Goal: Browse casually: Explore the website without a specific task or goal

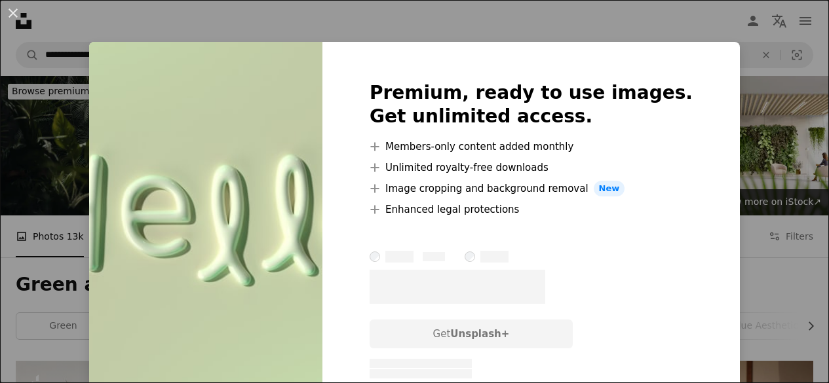
scroll to position [5942, 0]
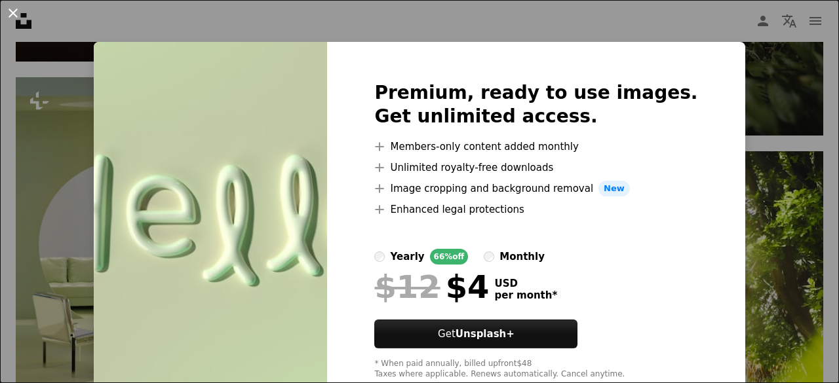
click at [20, 18] on button "An X shape" at bounding box center [13, 13] width 16 height 16
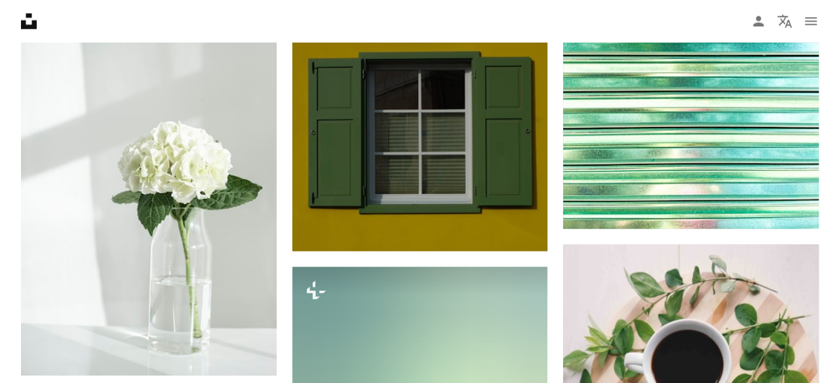
scroll to position [8498, 0]
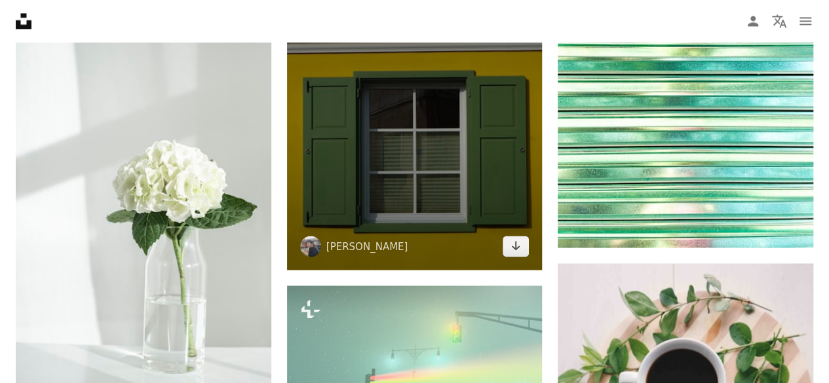
click at [459, 181] on img at bounding box center [415, 110] width 256 height 319
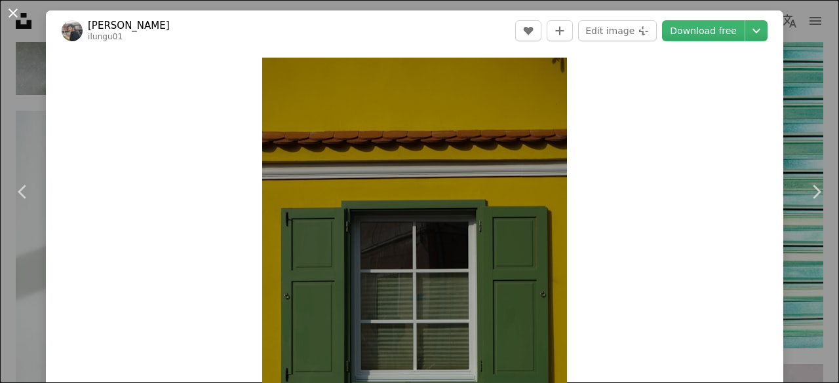
click at [10, 11] on button "An X shape" at bounding box center [13, 13] width 16 height 16
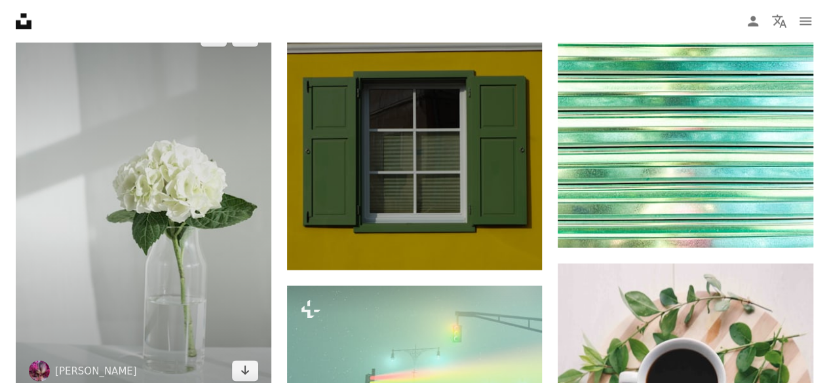
click at [134, 192] on img at bounding box center [144, 203] width 256 height 383
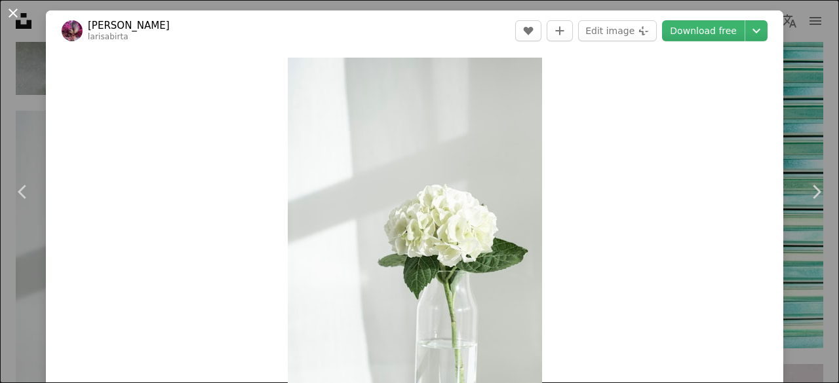
click at [17, 16] on button "An X shape" at bounding box center [13, 13] width 16 height 16
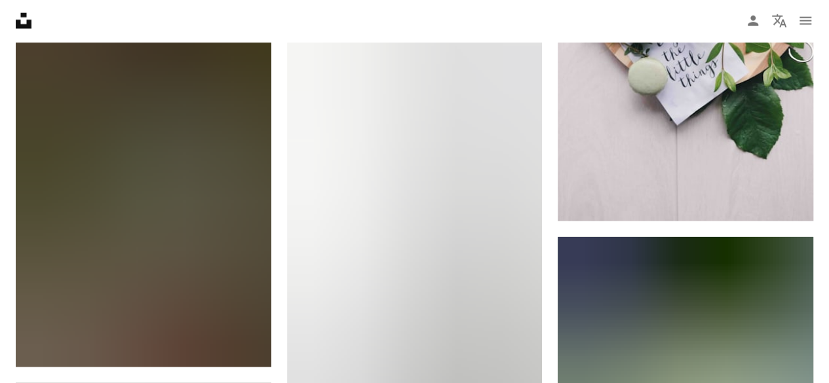
scroll to position [8760, 0]
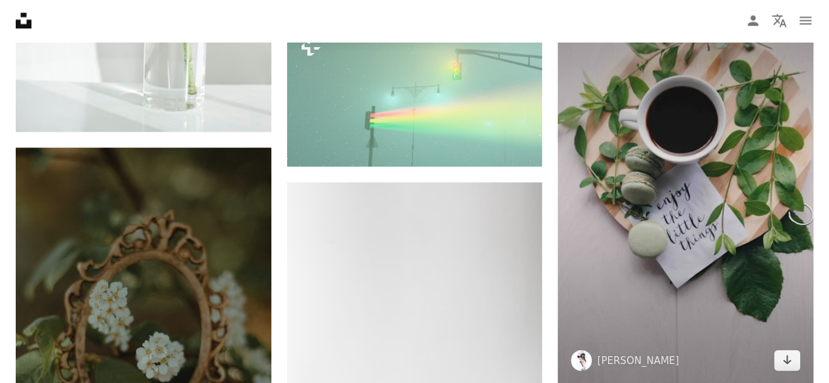
click at [689, 227] on img at bounding box center [686, 192] width 256 height 383
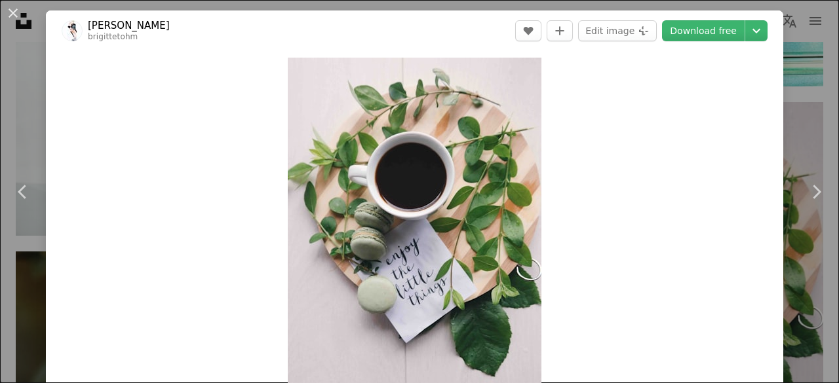
click at [9, 13] on button "An X shape" at bounding box center [13, 13] width 16 height 16
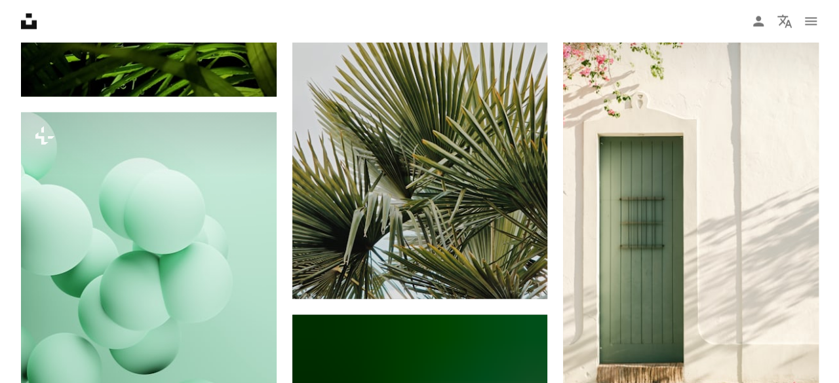
scroll to position [11118, 0]
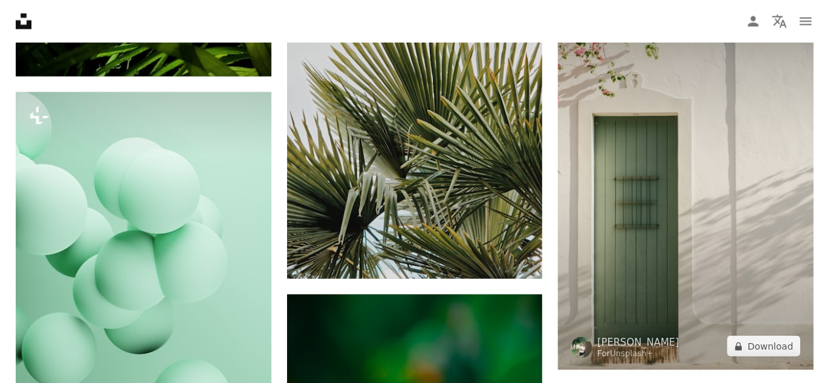
click at [649, 183] on img at bounding box center [686, 178] width 256 height 383
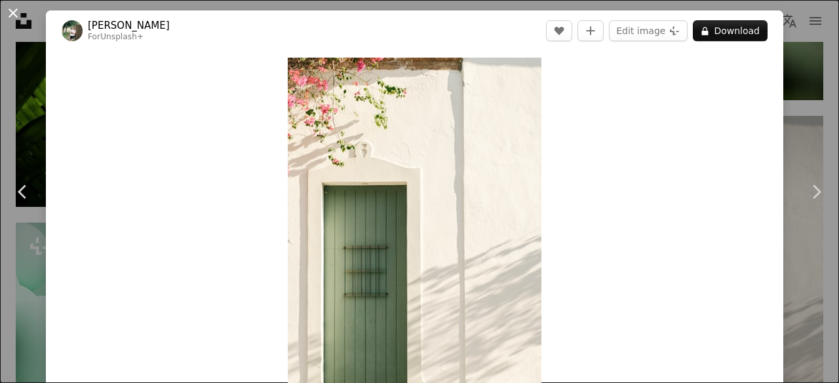
click at [18, 12] on button "An X shape" at bounding box center [13, 13] width 16 height 16
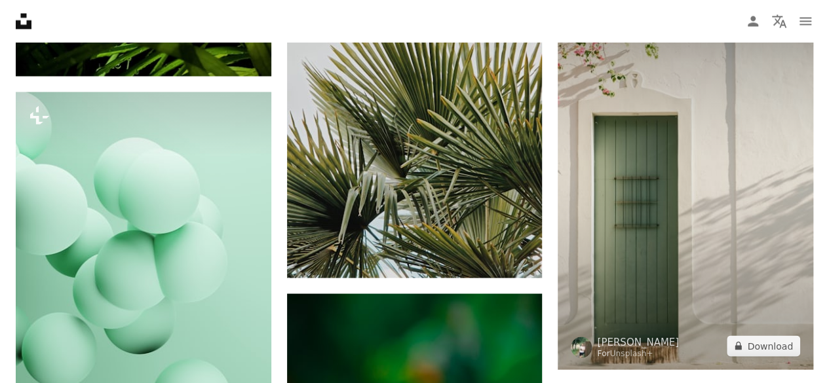
click at [601, 193] on img at bounding box center [686, 177] width 256 height 383
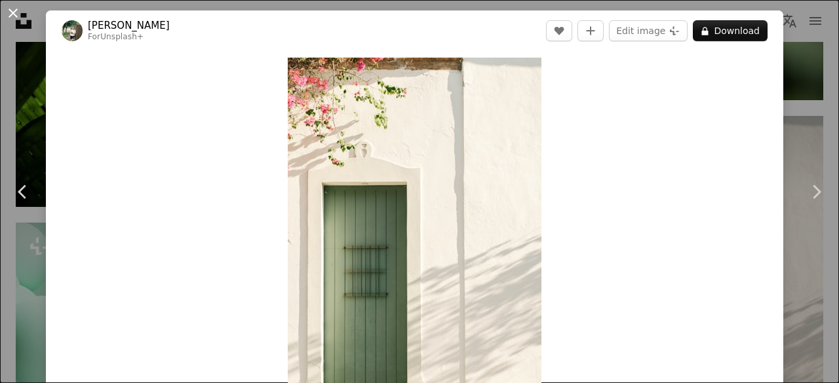
click at [12, 18] on button "An X shape" at bounding box center [13, 13] width 16 height 16
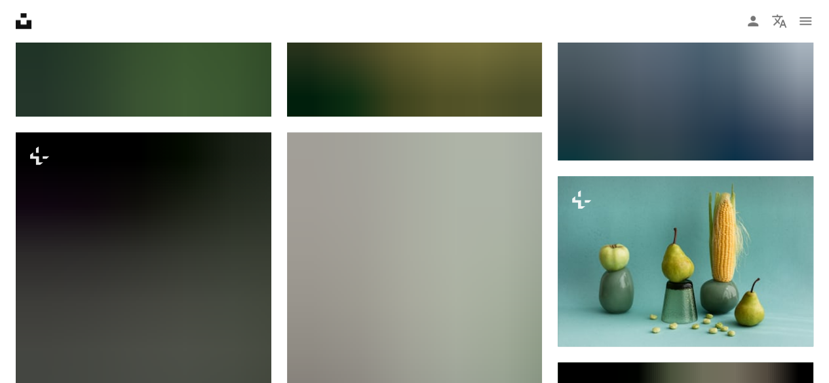
scroll to position [28220, 0]
